Goal: Task Accomplishment & Management: Manage account settings

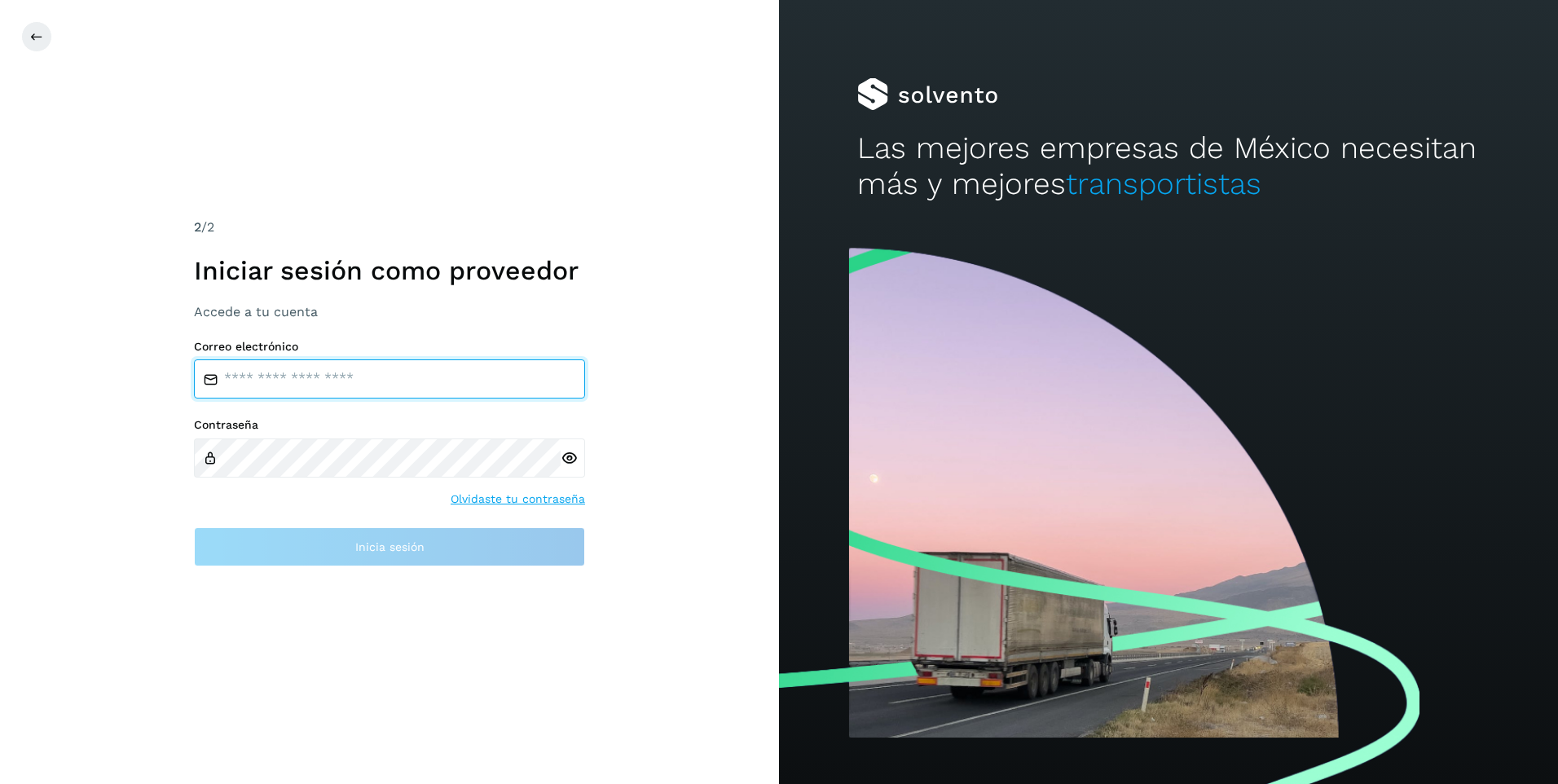
click at [447, 392] on input "email" at bounding box center [390, 379] width 392 height 39
type input "**********"
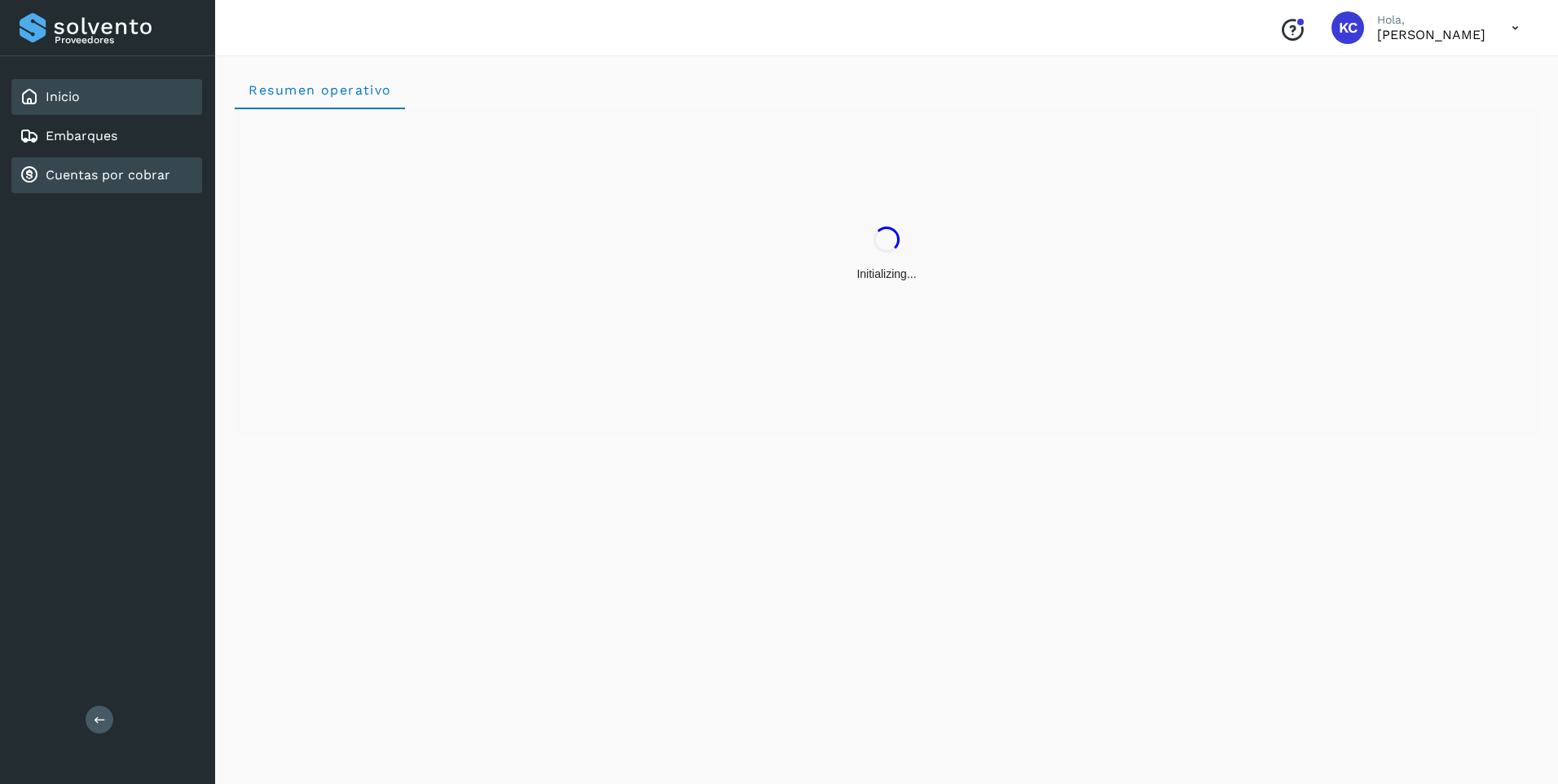
click at [165, 164] on div "Cuentas por cobrar" at bounding box center [107, 175] width 191 height 36
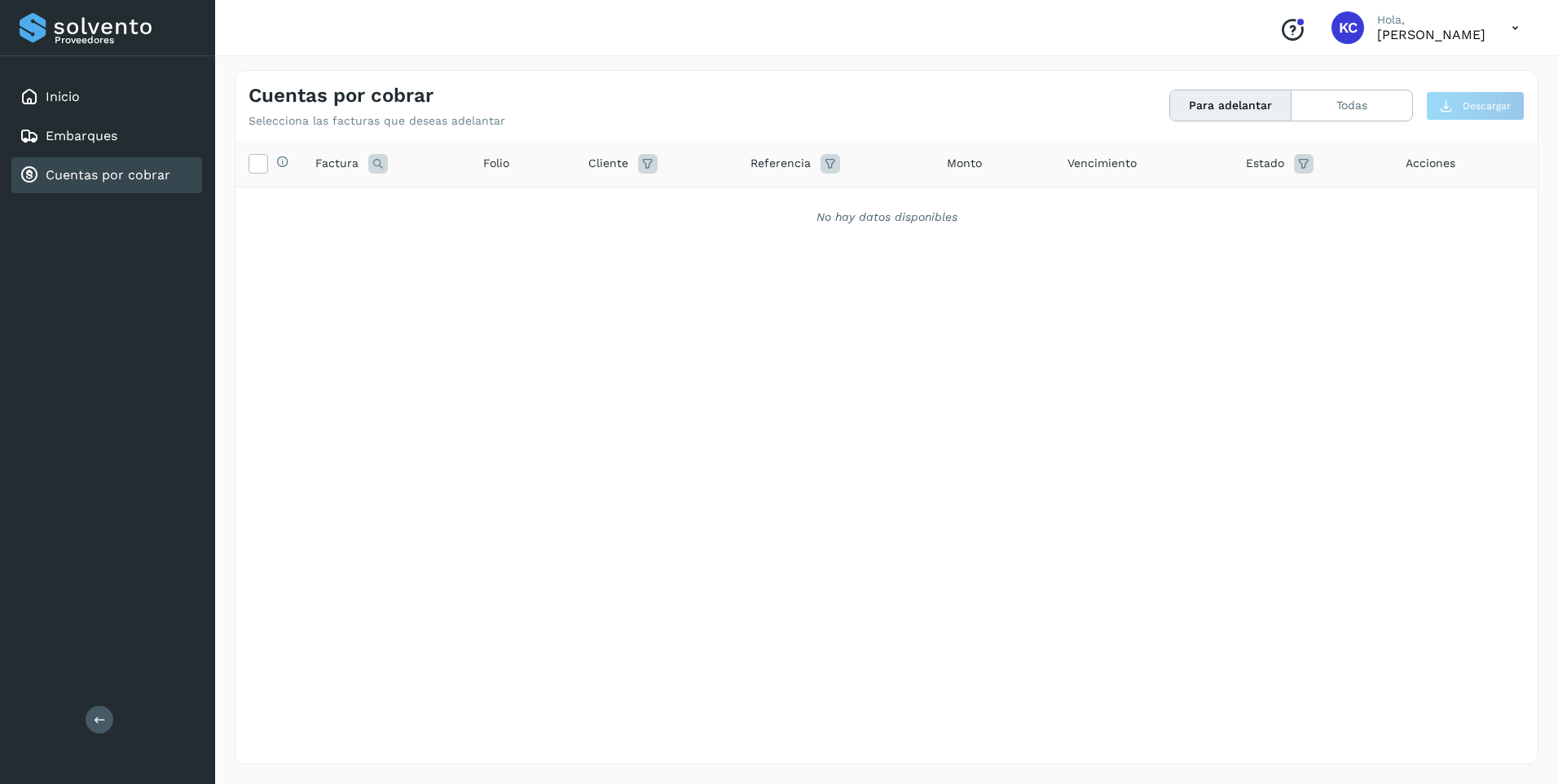
click at [1216, 111] on button "Para adelantar" at bounding box center [1230, 105] width 122 height 30
click at [258, 164] on icon at bounding box center [258, 162] width 17 height 17
click at [258, 161] on icon at bounding box center [258, 162] width 17 height 17
click at [90, 726] on button at bounding box center [99, 720] width 28 height 28
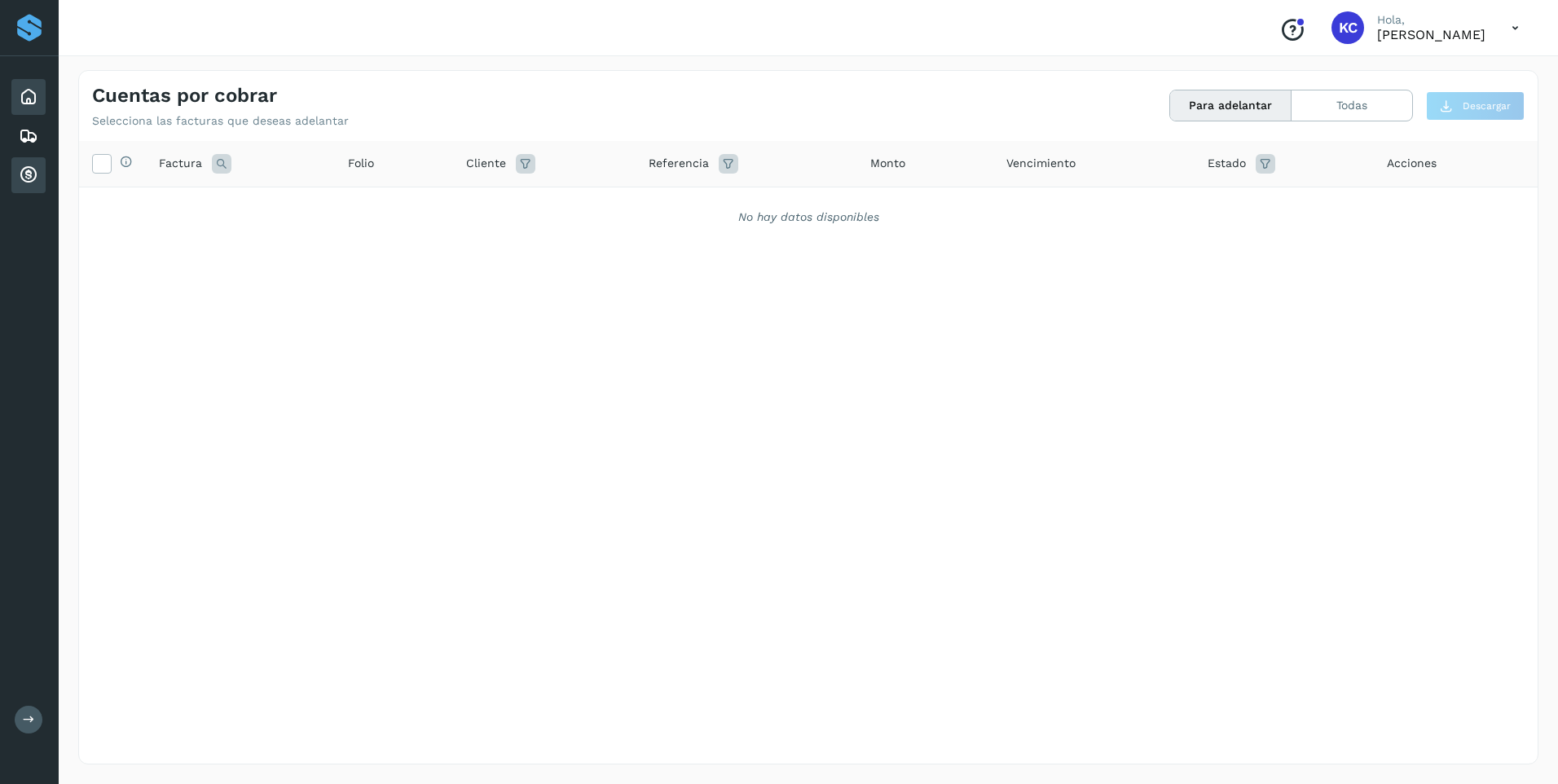
click at [29, 94] on icon at bounding box center [28, 96] width 19 height 19
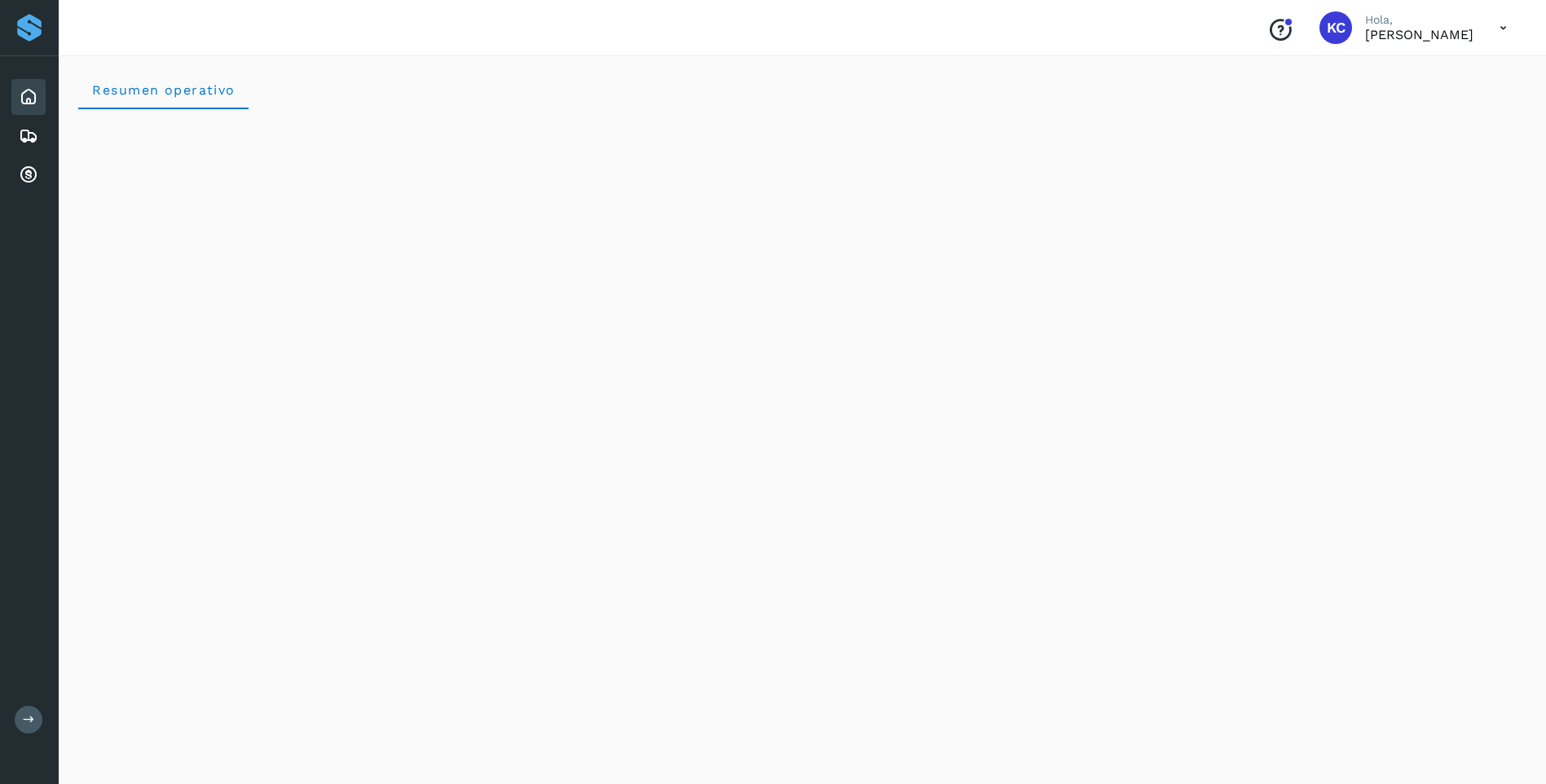
click at [1509, 21] on icon at bounding box center [1503, 28] width 33 height 33
click at [1457, 73] on div "Cerrar sesión" at bounding box center [1422, 72] width 194 height 31
